Goal: Answer question/provide support

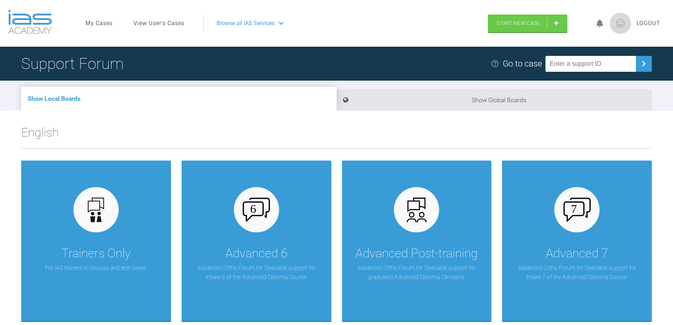
click at [171, 25] on link "View User's Cases" at bounding box center [159, 23] width 51 height 9
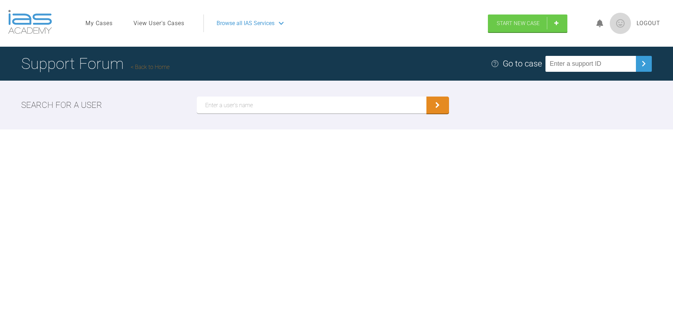
click at [240, 107] on input "text" at bounding box center [312, 104] width 230 height 17
type input "[PERSON_NAME]"
click at [433, 106] on button "submit" at bounding box center [437, 105] width 23 height 17
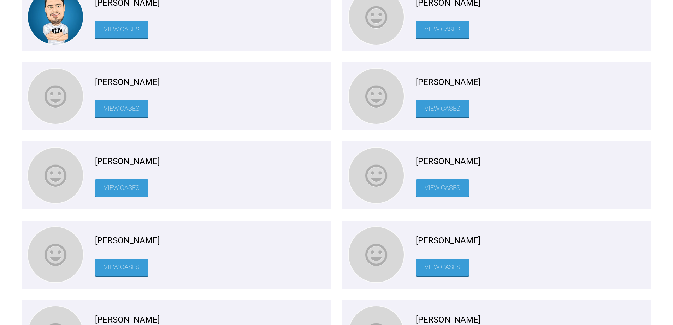
scroll to position [1625, 0]
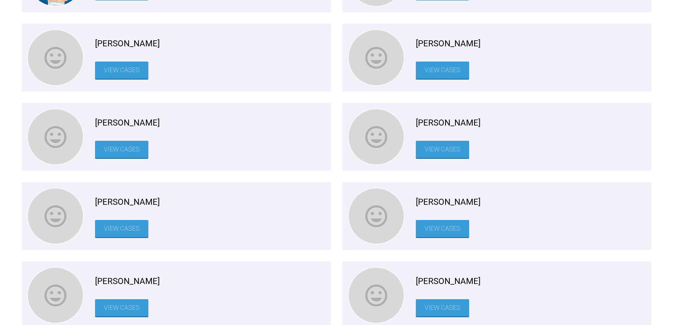
click at [459, 147] on link "View Cases" at bounding box center [442, 149] width 53 height 17
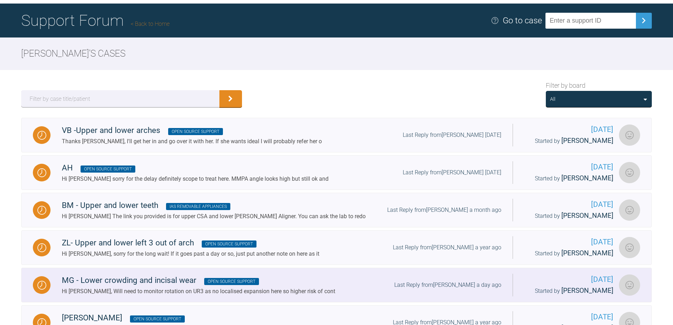
scroll to position [30, 0]
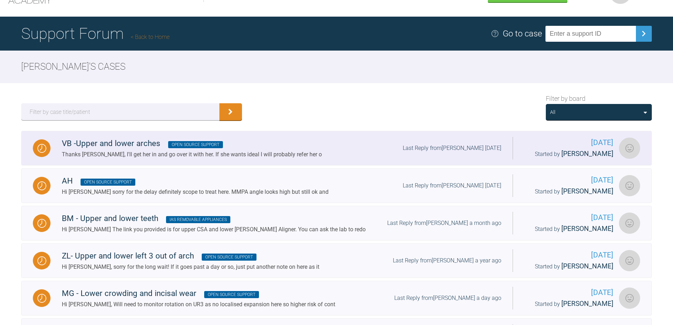
click at [297, 152] on div "VB -Upper and lower arches Open Source Support Thanks Seb, I'll get her in and …" at bounding box center [282, 148] width 462 height 22
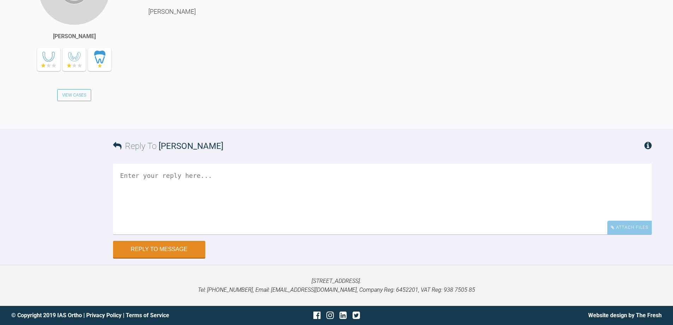
scroll to position [1949, 0]
